Goal: Navigation & Orientation: Find specific page/section

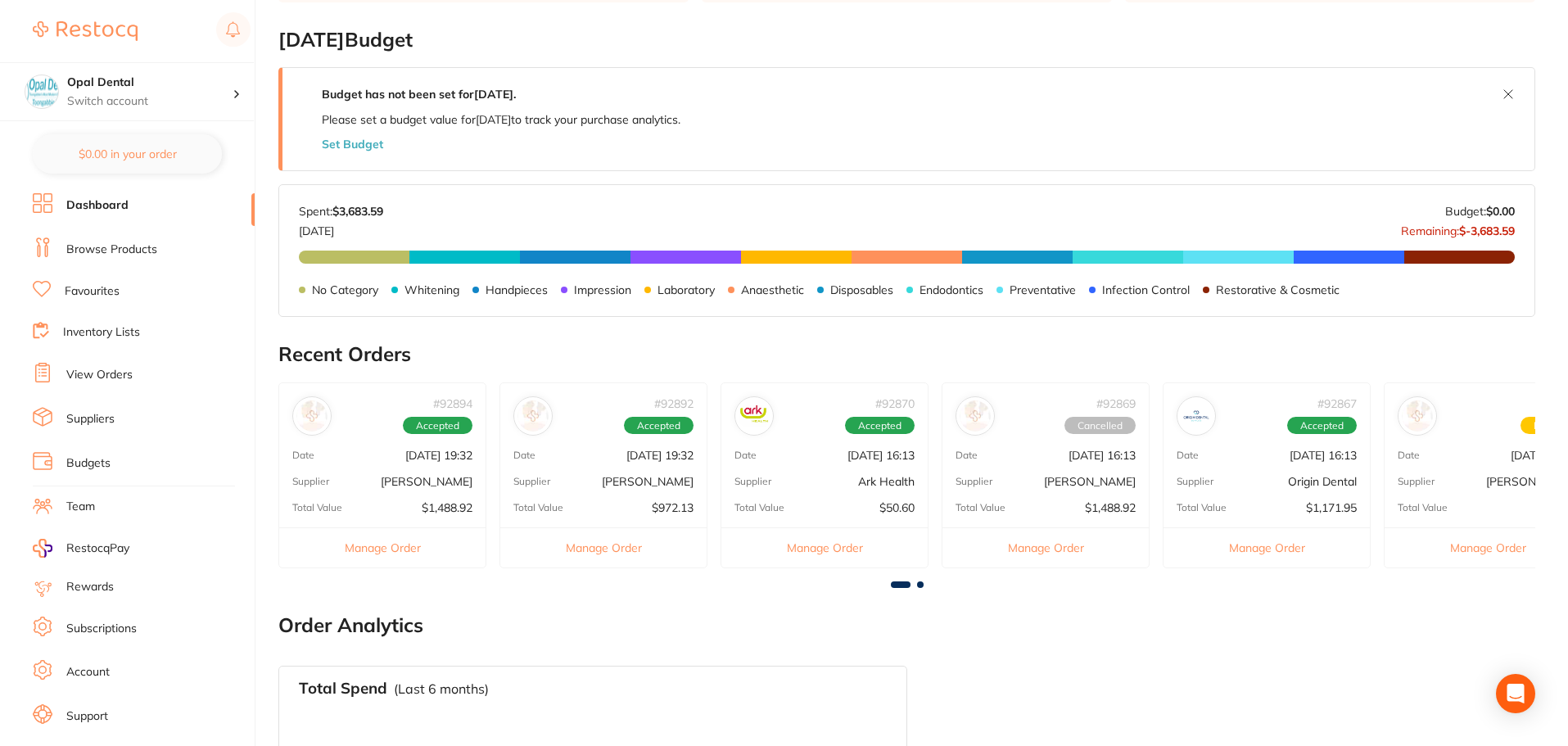
scroll to position [142, 0]
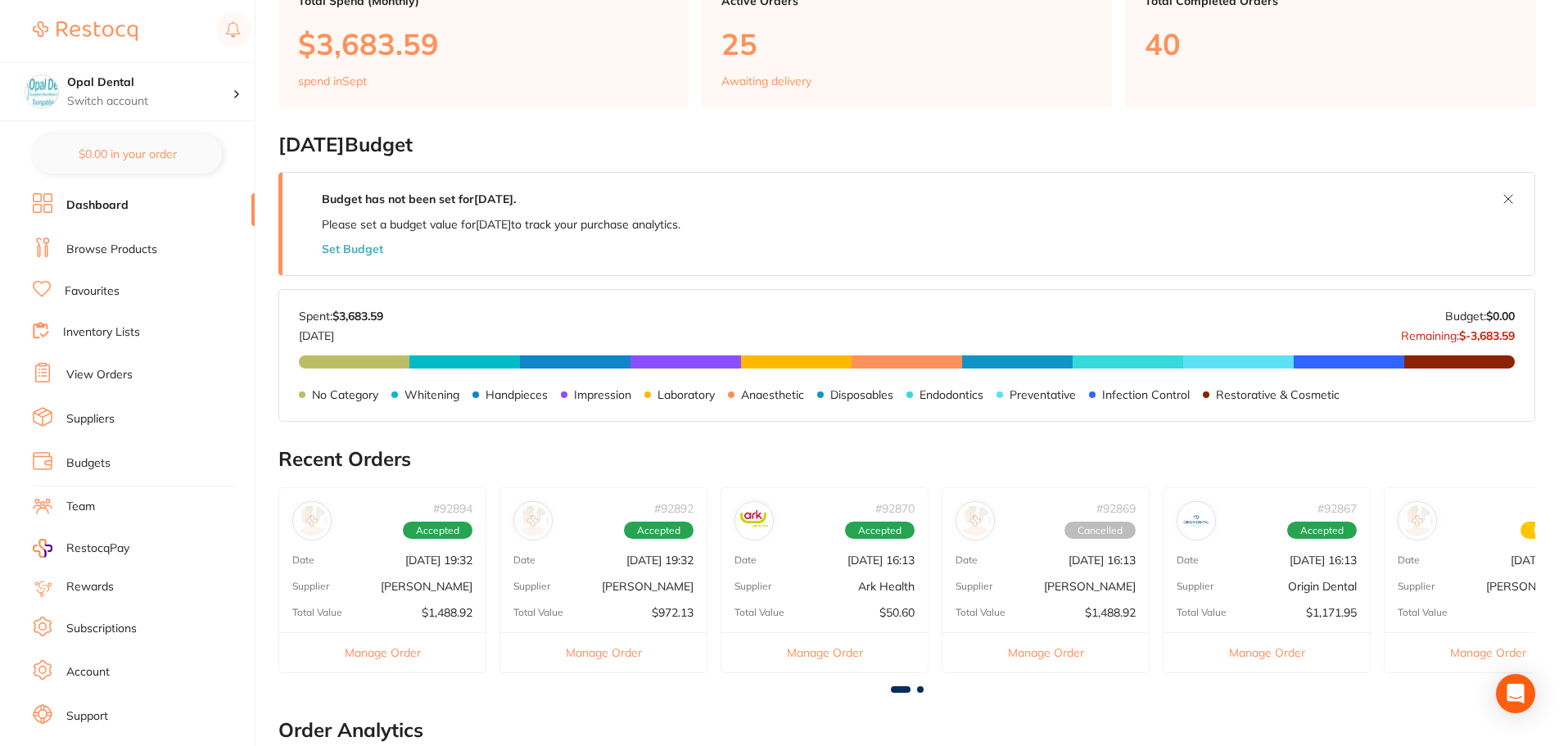
click at [105, 297] on link "Favourites" at bounding box center [91, 291] width 55 height 17
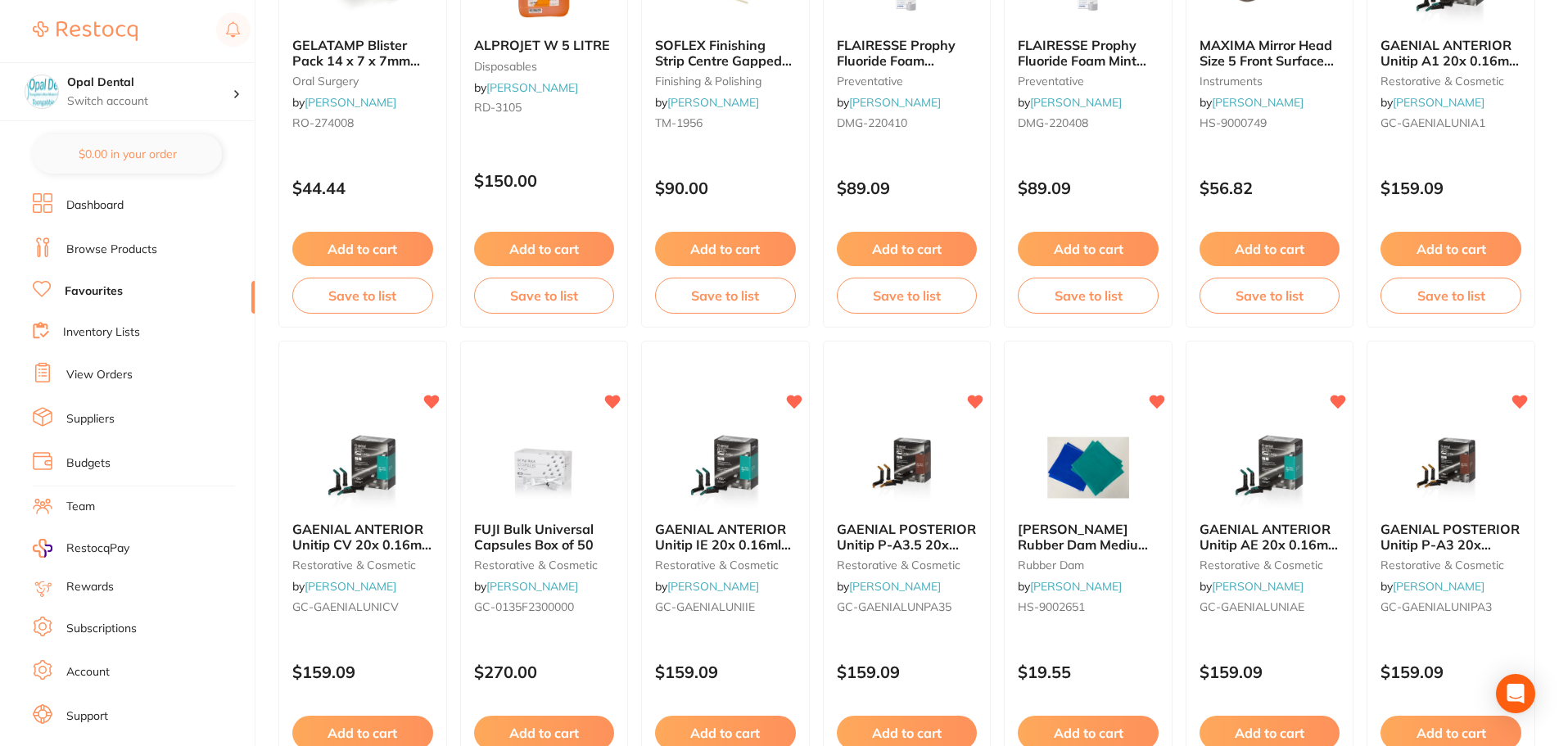
click at [118, 512] on li "Team" at bounding box center [143, 506] width 222 height 24
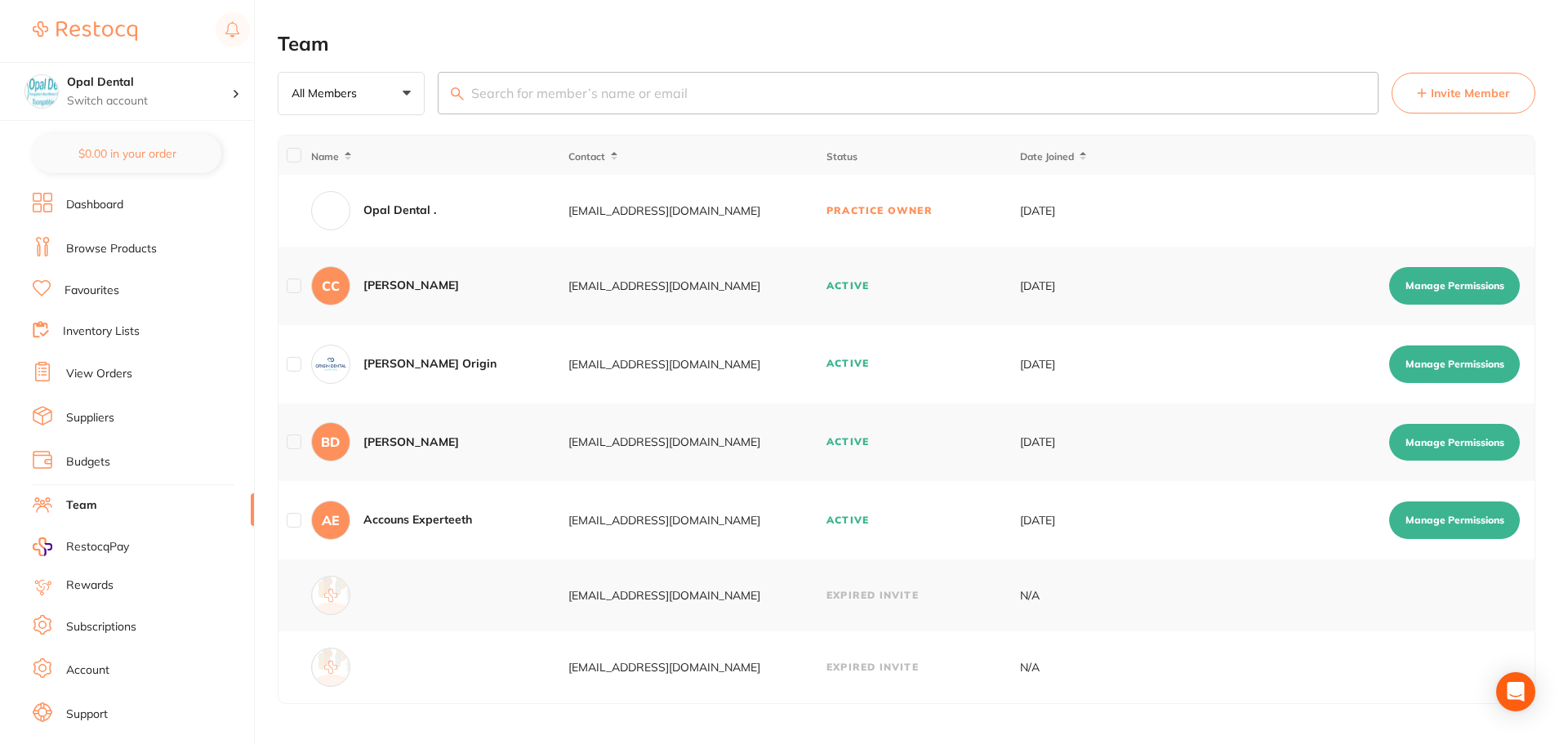
click at [83, 589] on link "Rewards" at bounding box center [89, 585] width 48 height 16
click at [93, 426] on li "Suppliers" at bounding box center [143, 417] width 221 height 24
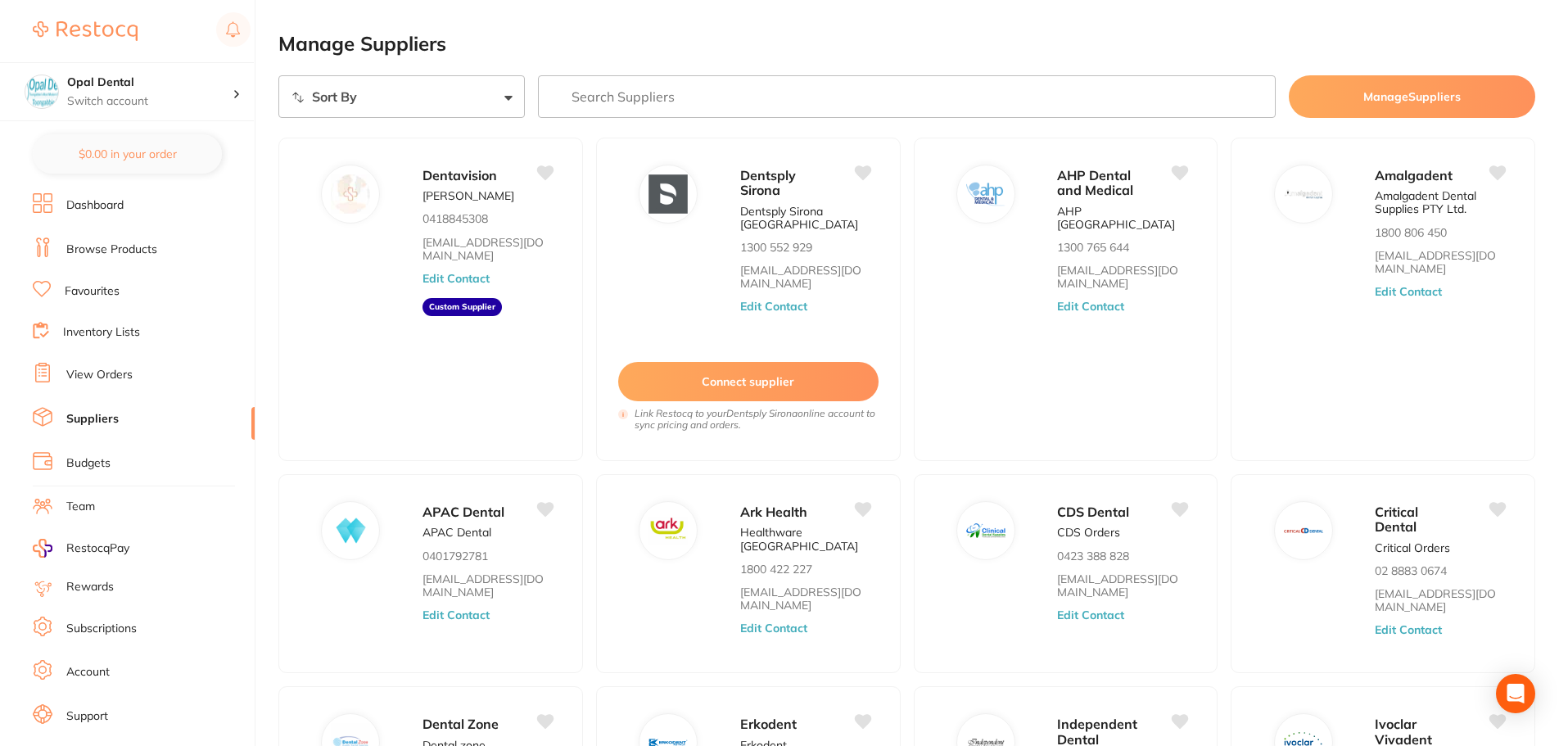
click at [89, 208] on link "Dashboard" at bounding box center [95, 205] width 57 height 17
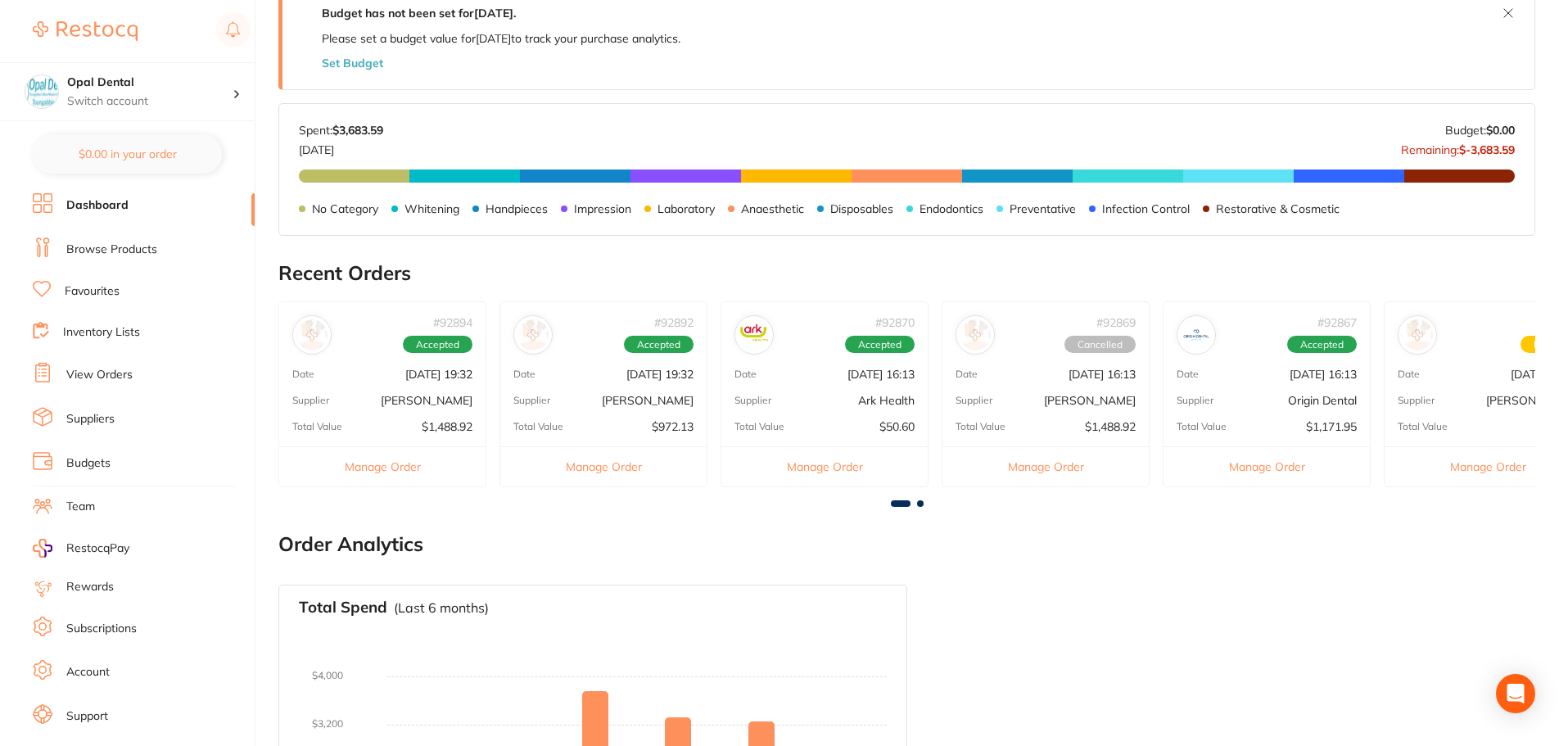
click at [71, 664] on link "Account" at bounding box center [88, 671] width 43 height 17
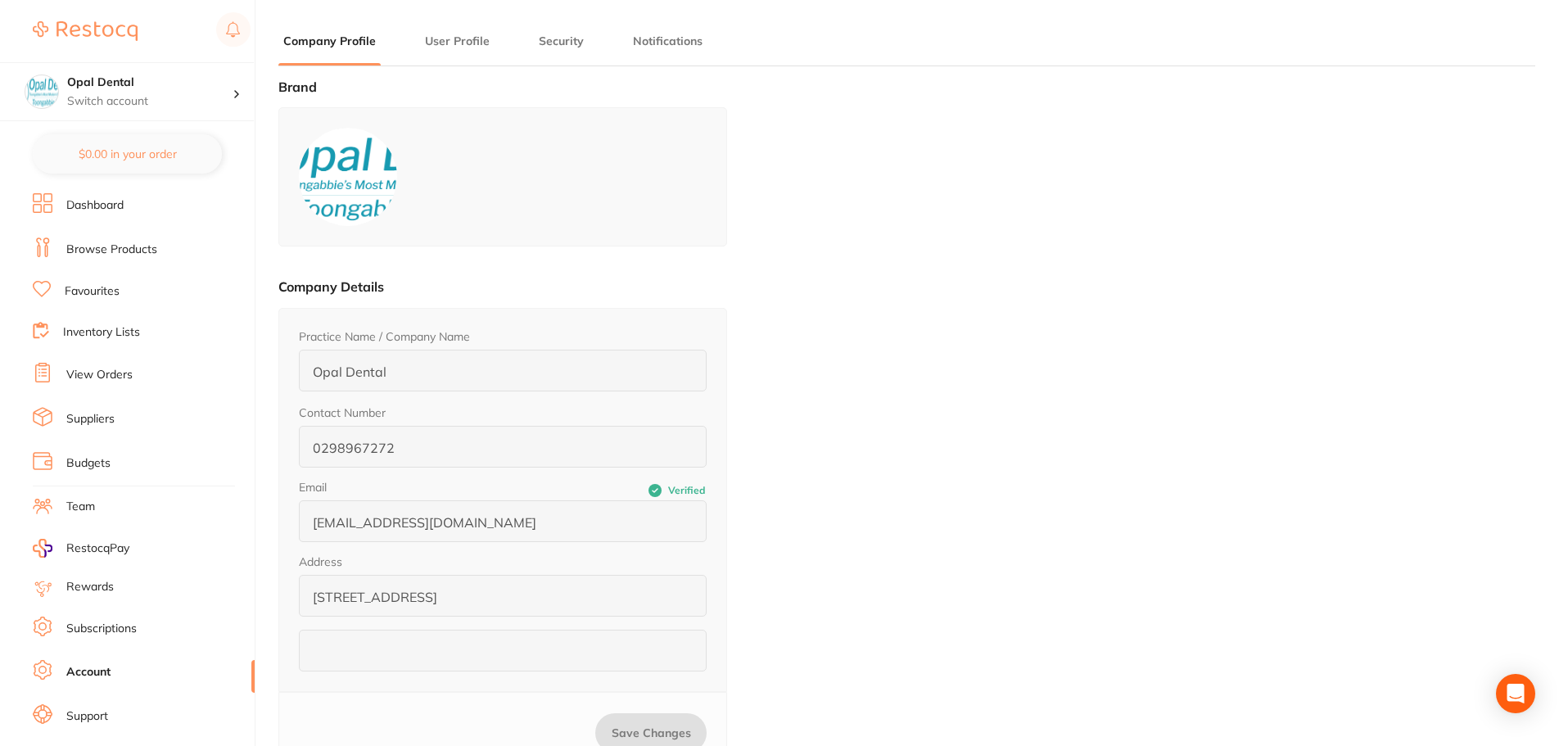
click at [332, 184] on img at bounding box center [347, 176] width 98 height 98
click at [467, 42] on button "User Profile" at bounding box center [458, 42] width 75 height 16
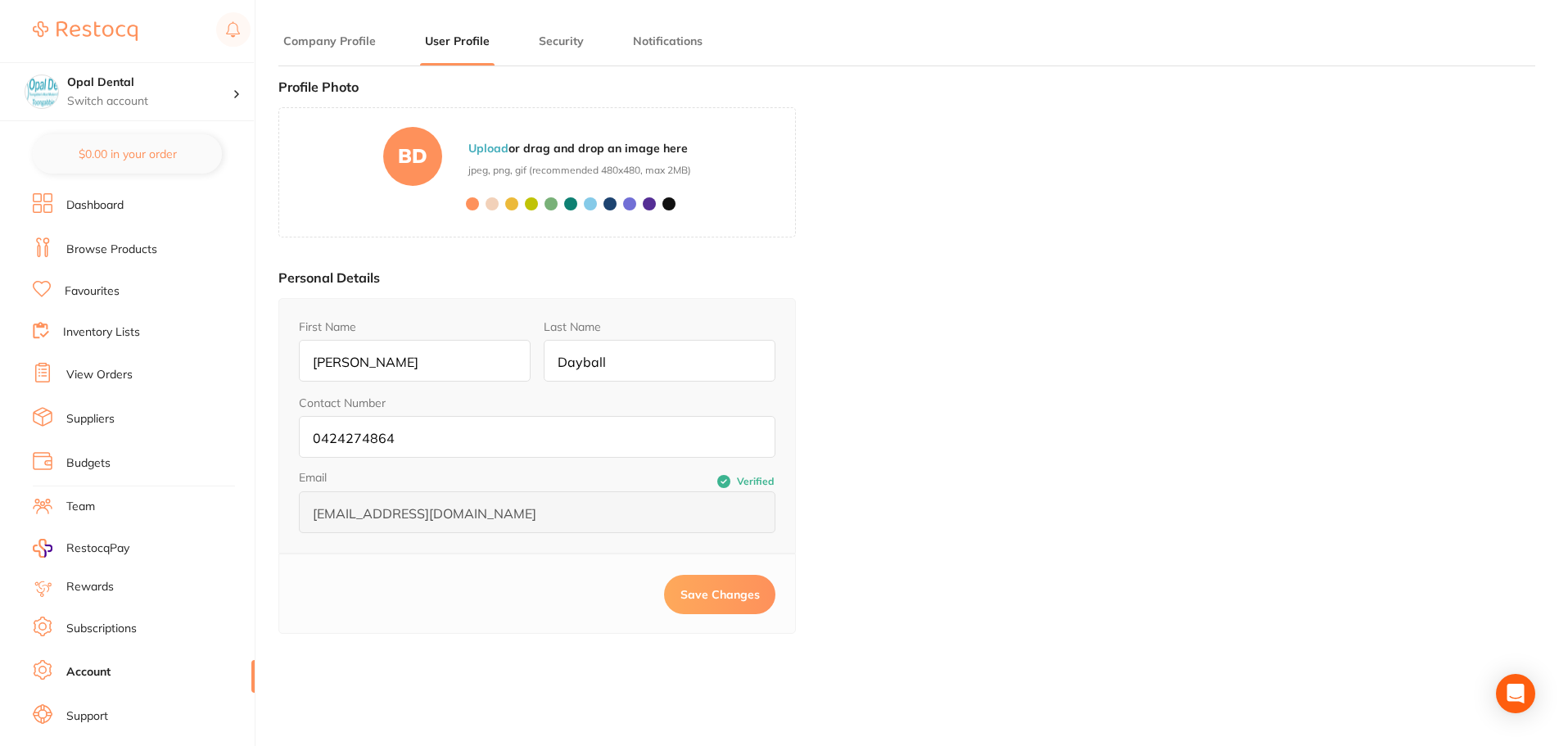
click at [552, 50] on li "Security" at bounding box center [561, 50] width 55 height 33
click at [566, 32] on main "Company Profile User Profile Security Notifications Brand Company Details Pract…" at bounding box center [923, 483] width 1290 height 966
click at [564, 43] on button "Security" at bounding box center [561, 42] width 55 height 16
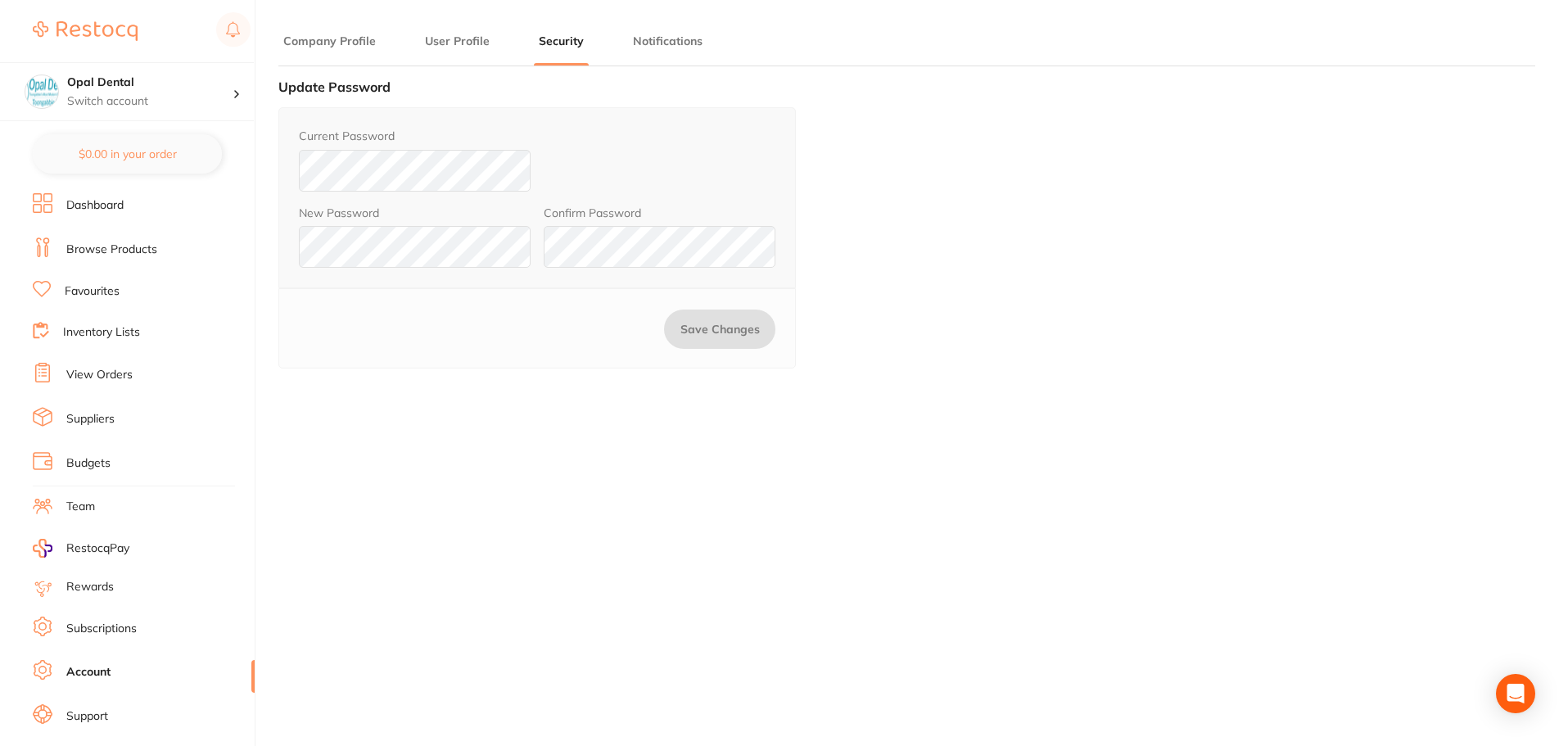
click at [665, 36] on button "Notifications" at bounding box center [667, 42] width 79 height 16
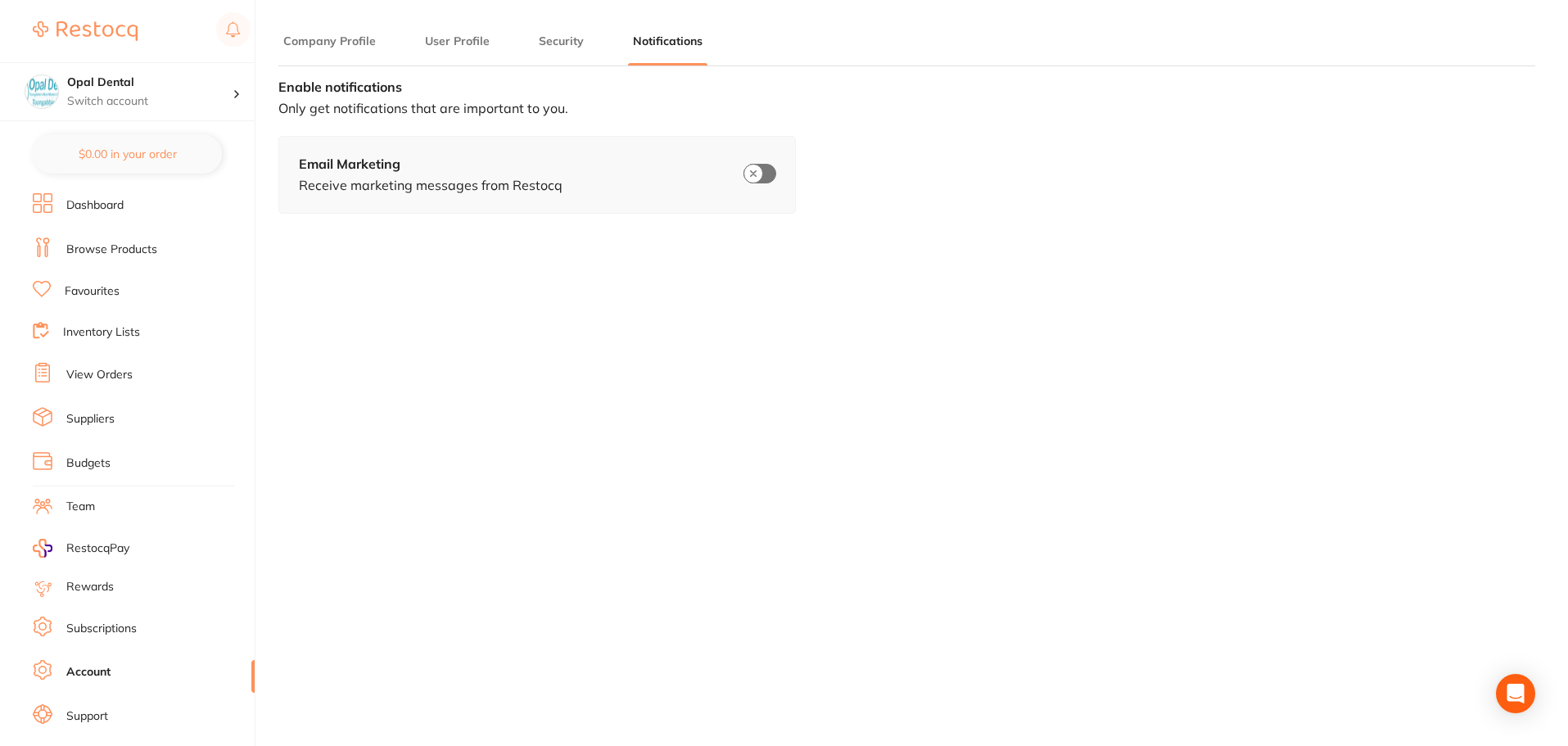
click at [321, 42] on button "Company Profile" at bounding box center [330, 42] width 103 height 16
